Goal: Find specific page/section: Find specific page/section

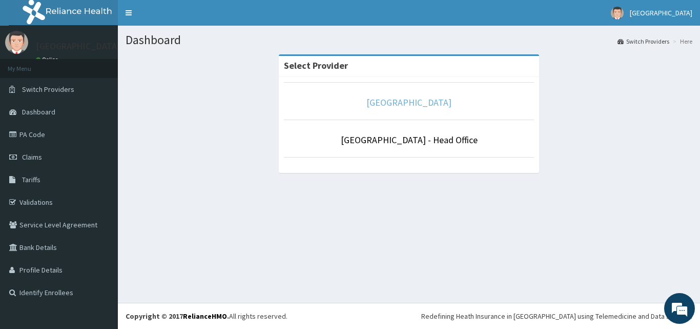
click at [414, 102] on link "[GEOGRAPHIC_DATA]" at bounding box center [409, 102] width 85 height 12
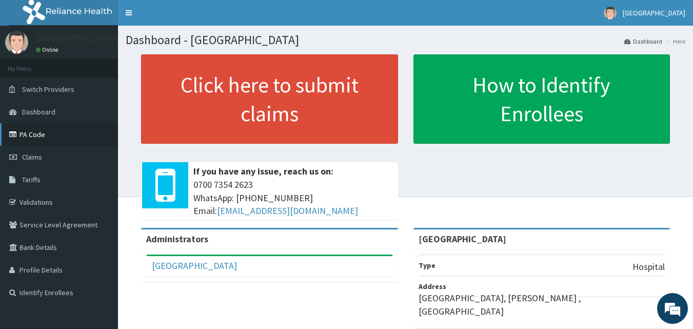
click at [32, 136] on link "PA Code" at bounding box center [59, 134] width 118 height 23
